Goal: Transaction & Acquisition: Download file/media

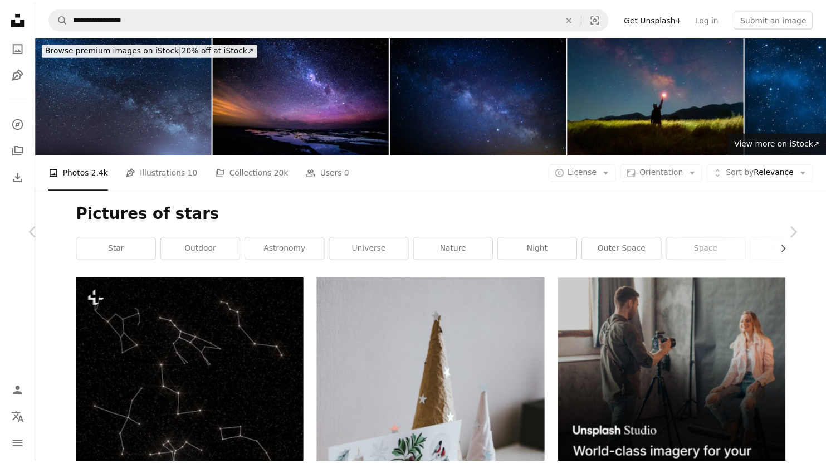
scroll to position [8478, 0]
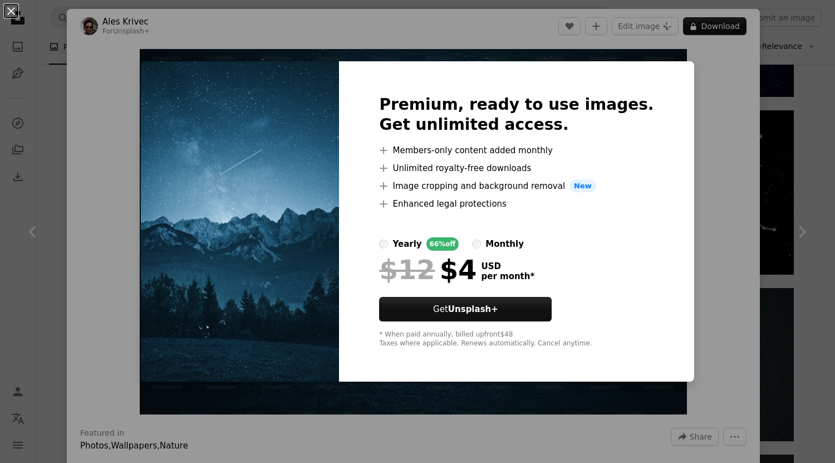
click at [325, 297] on img at bounding box center [240, 221] width 198 height 321
click at [406, 247] on label "yearly 66% off" at bounding box center [419, 243] width 80 height 13
click at [280, 265] on img at bounding box center [240, 221] width 198 height 321
click at [718, 94] on div "An X shape Premium, ready to use images. Get unlimited access. A plus sign Memb…" at bounding box center [417, 231] width 835 height 463
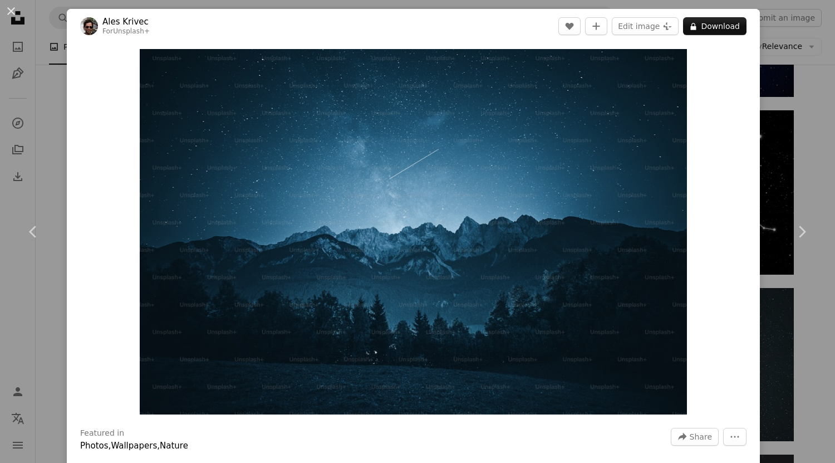
click at [804, 139] on div "An X shape Chevron left Chevron right Ales Krivec For Unsplash+ A heart A plus …" at bounding box center [417, 231] width 835 height 463
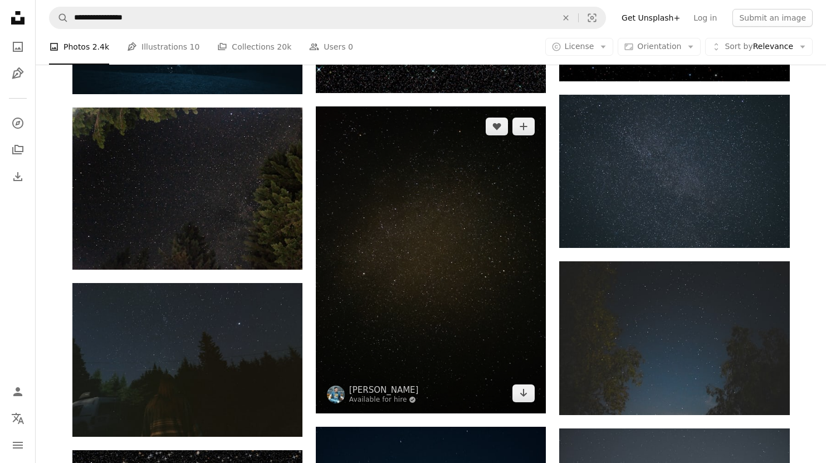
scroll to position [8674, 0]
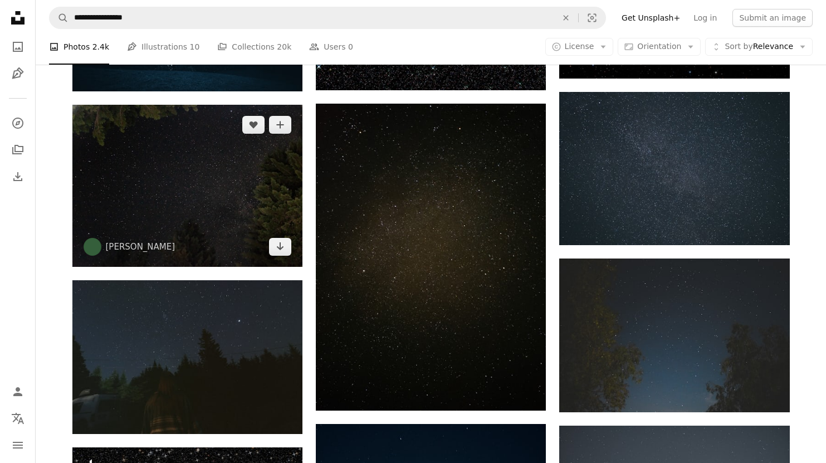
click at [246, 243] on img at bounding box center [187, 186] width 230 height 162
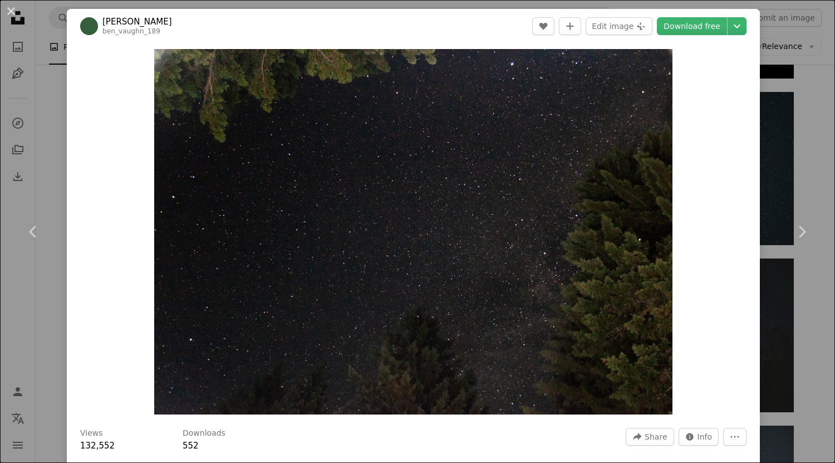
click at [776, 173] on div "An X shape Chevron left Chevron right [PERSON_NAME] ben_vaughn_189 A heart A pl…" at bounding box center [417, 231] width 835 height 463
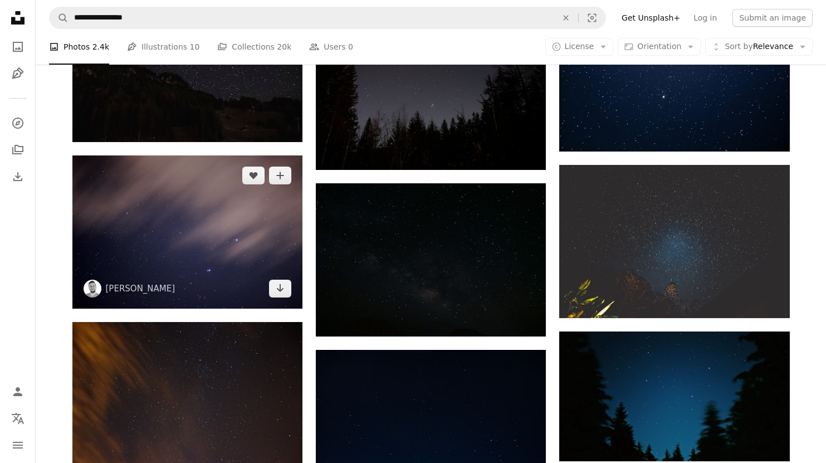
scroll to position [10922, 0]
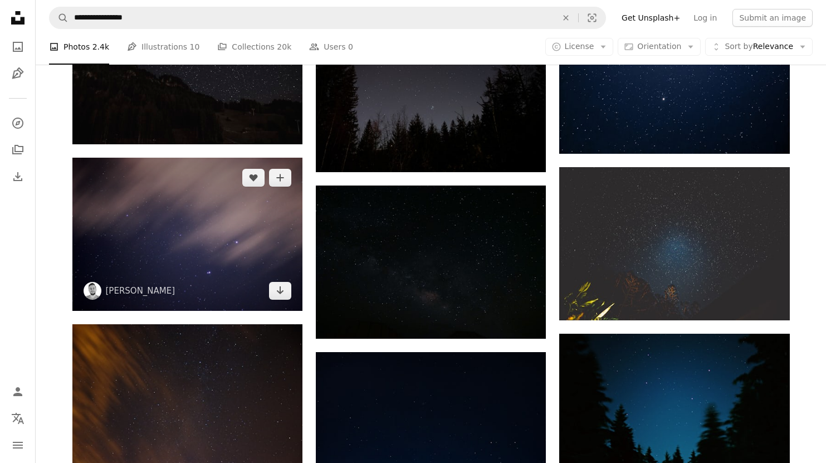
click at [268, 198] on img at bounding box center [187, 234] width 230 height 153
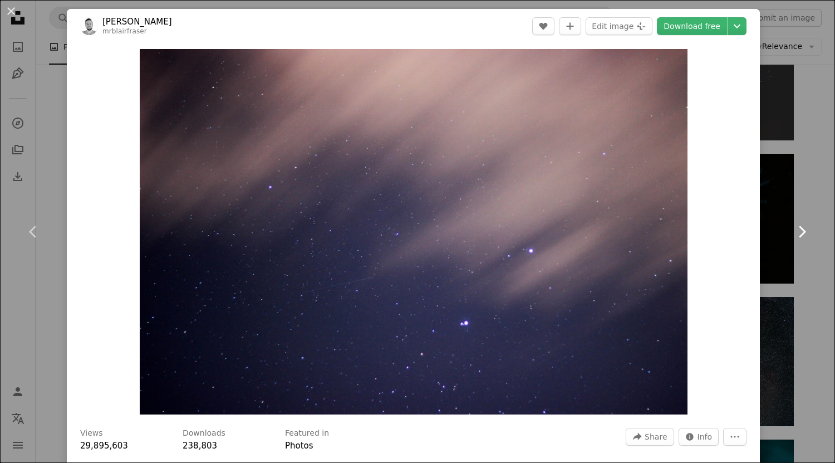
click at [785, 181] on link "Chevron right" at bounding box center [802, 231] width 67 height 107
click at [779, 116] on div "An X shape Chevron left Chevron right [PERSON_NAME] mrblairfraser A heart A plu…" at bounding box center [417, 231] width 835 height 463
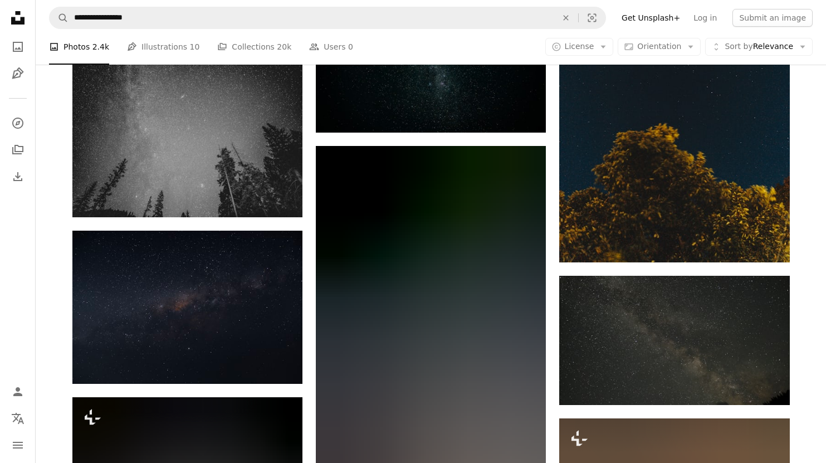
scroll to position [13462, 0]
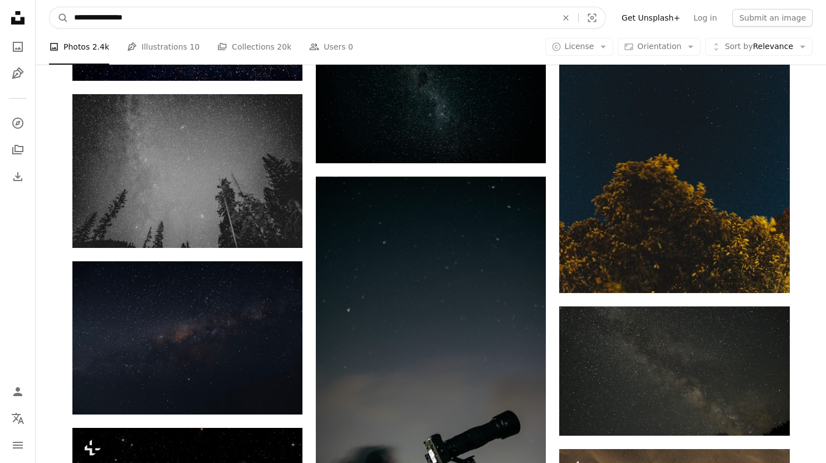
click at [206, 15] on input "**********" at bounding box center [311, 17] width 485 height 21
type input "**********"
click at [50, 7] on button "A magnifying glass" at bounding box center [59, 17] width 19 height 21
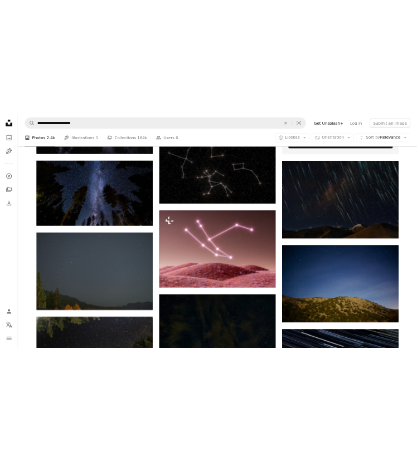
scroll to position [496, 0]
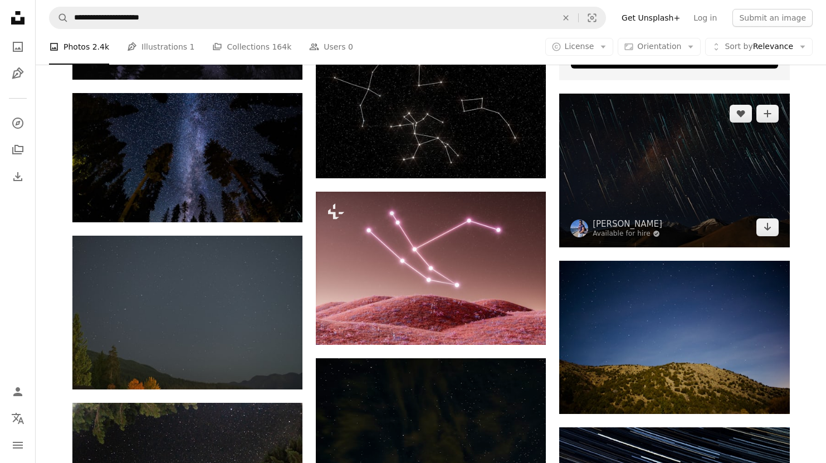
click at [635, 203] on img at bounding box center [674, 170] width 230 height 153
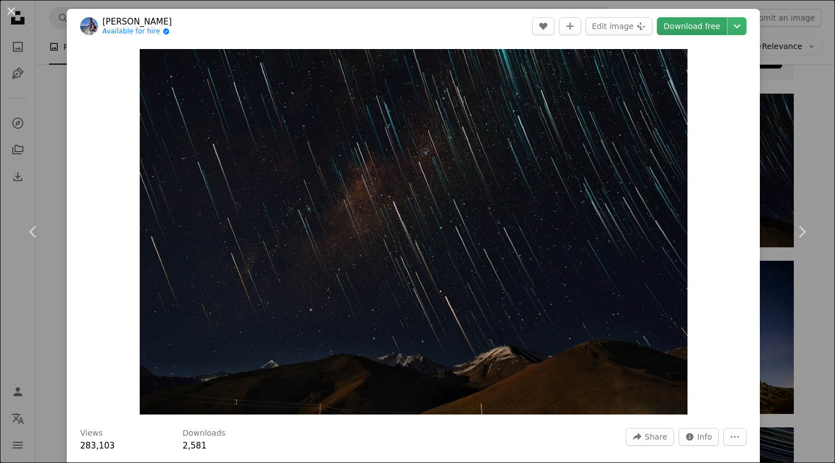
click at [677, 32] on link "Download free" at bounding box center [692, 26] width 70 height 18
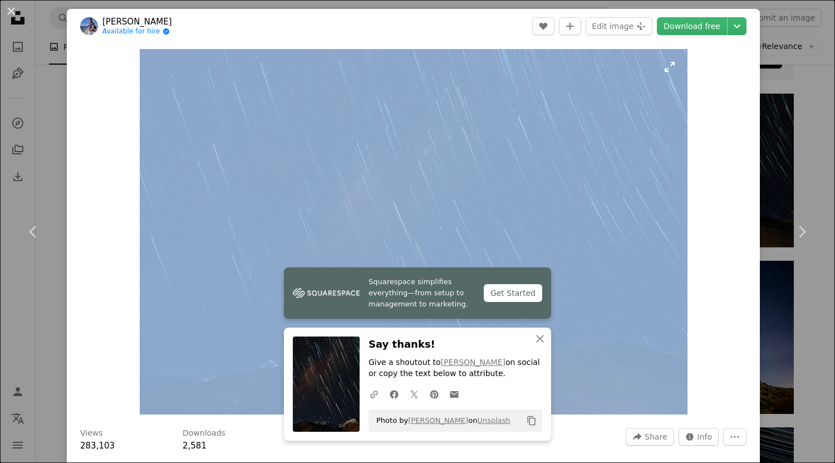
drag, startPoint x: 449, startPoint y: 33, endPoint x: 466, endPoint y: 88, distance: 56.9
click at [466, 88] on div "[PERSON_NAME] Available for hire A checkmark inside of a circle A heart A plus …" at bounding box center [413, 298] width 693 height 579
click at [733, 174] on div "Zoom in" at bounding box center [413, 231] width 693 height 377
